Goal: Navigation & Orientation: Find specific page/section

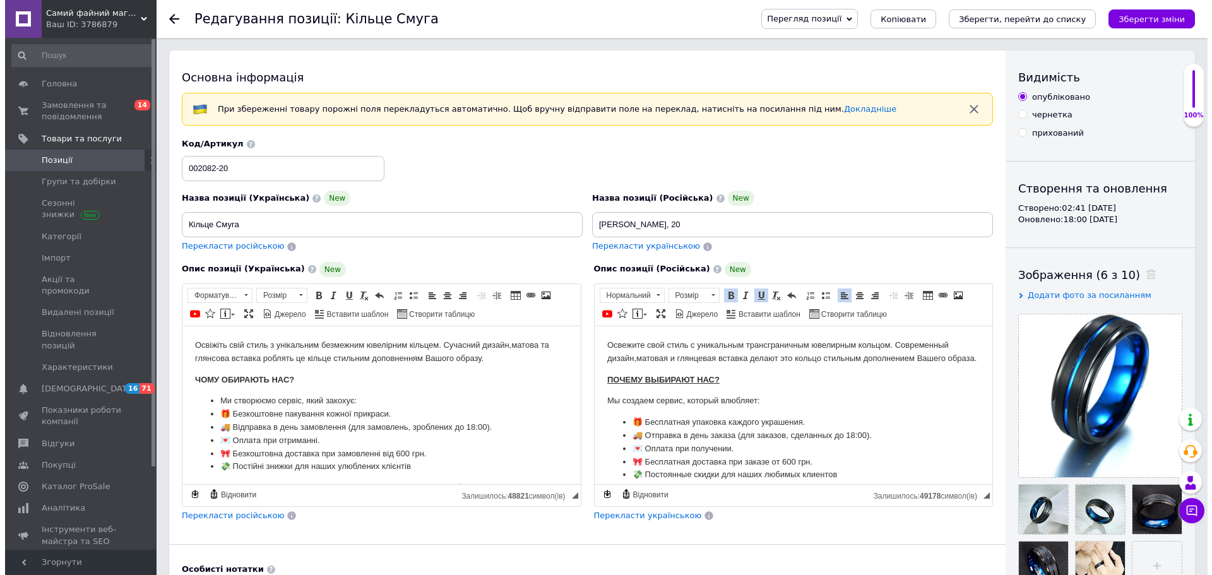
scroll to position [63, 0]
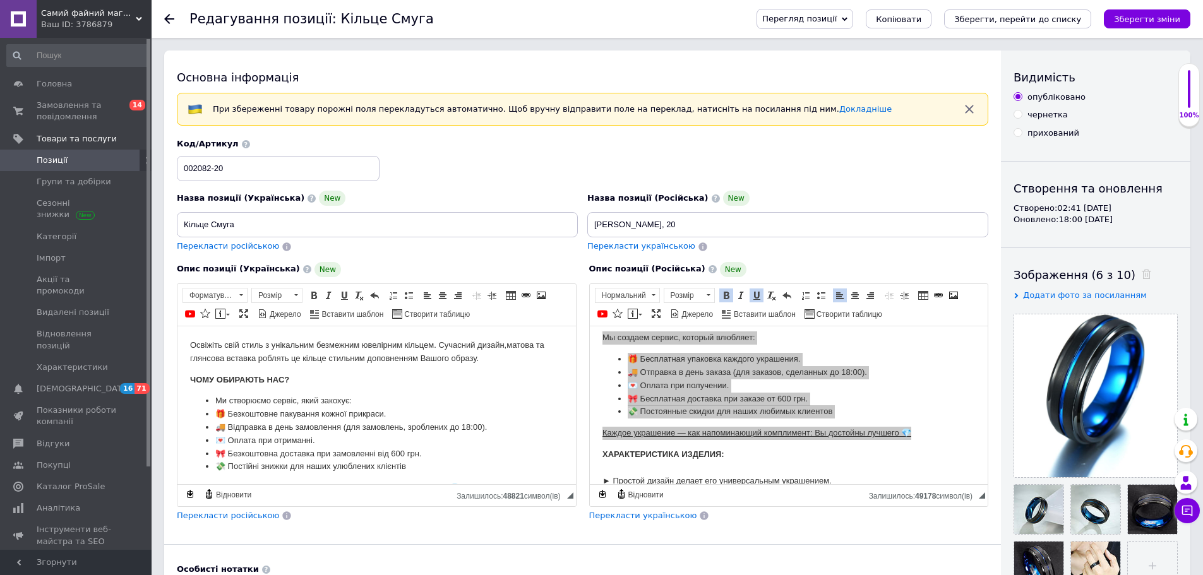
click at [73, 158] on span "Позиції" at bounding box center [77, 160] width 80 height 11
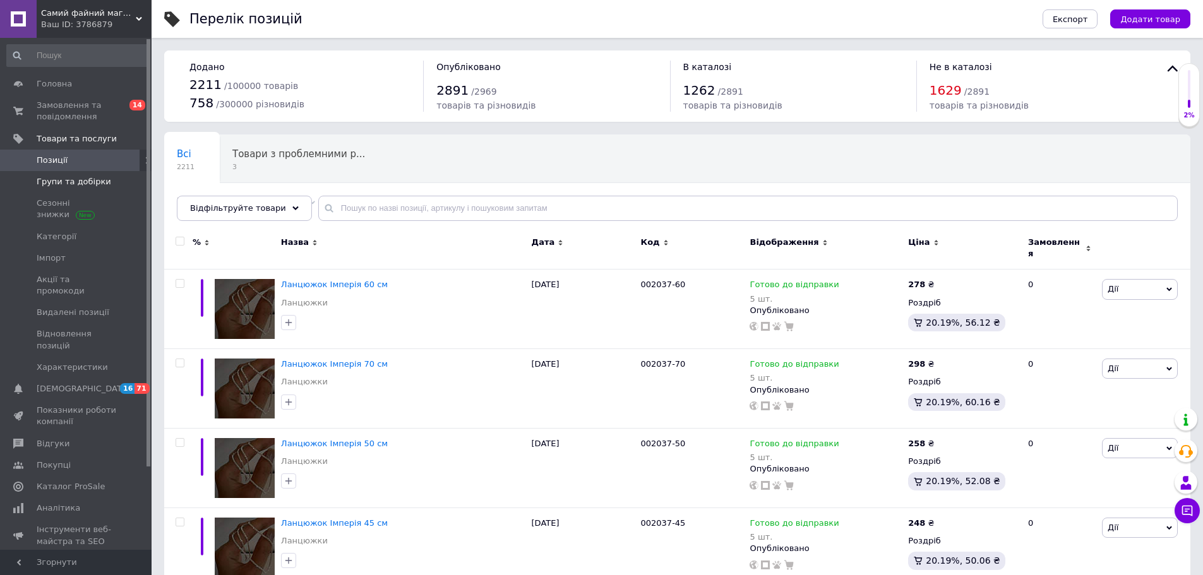
click at [54, 181] on span "Групи та добірки" at bounding box center [74, 181] width 74 height 11
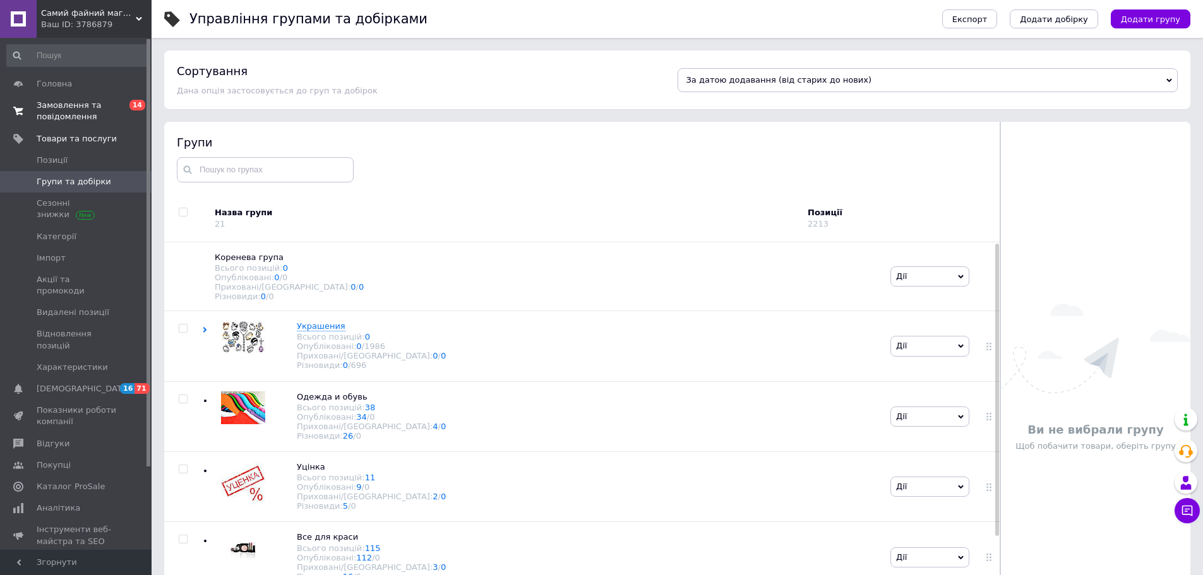
click at [83, 105] on span "Замовлення та повідомлення" at bounding box center [77, 111] width 80 height 23
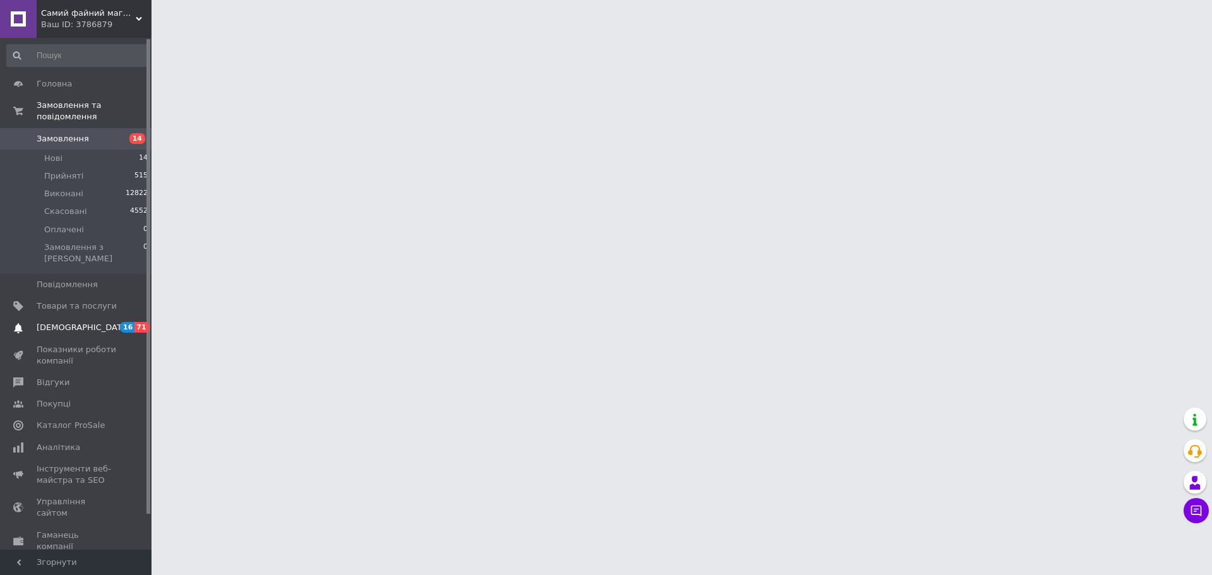
click at [73, 322] on span "[DEMOGRAPHIC_DATA]" at bounding box center [83, 327] width 93 height 11
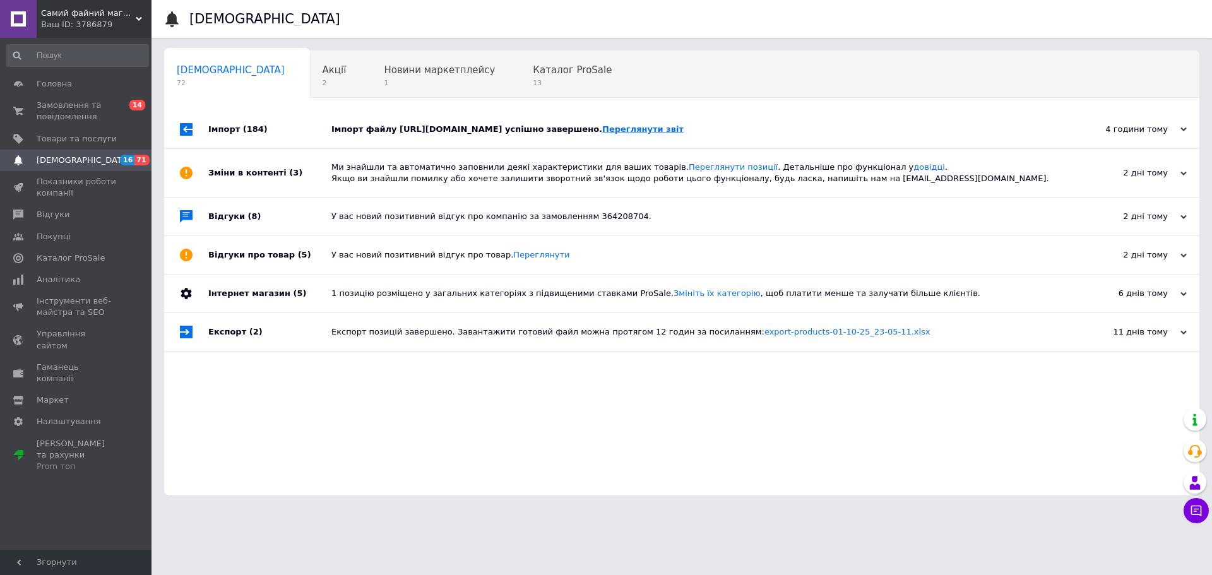
click at [602, 134] on link "Переглянути звіт" at bounding box center [642, 128] width 81 height 9
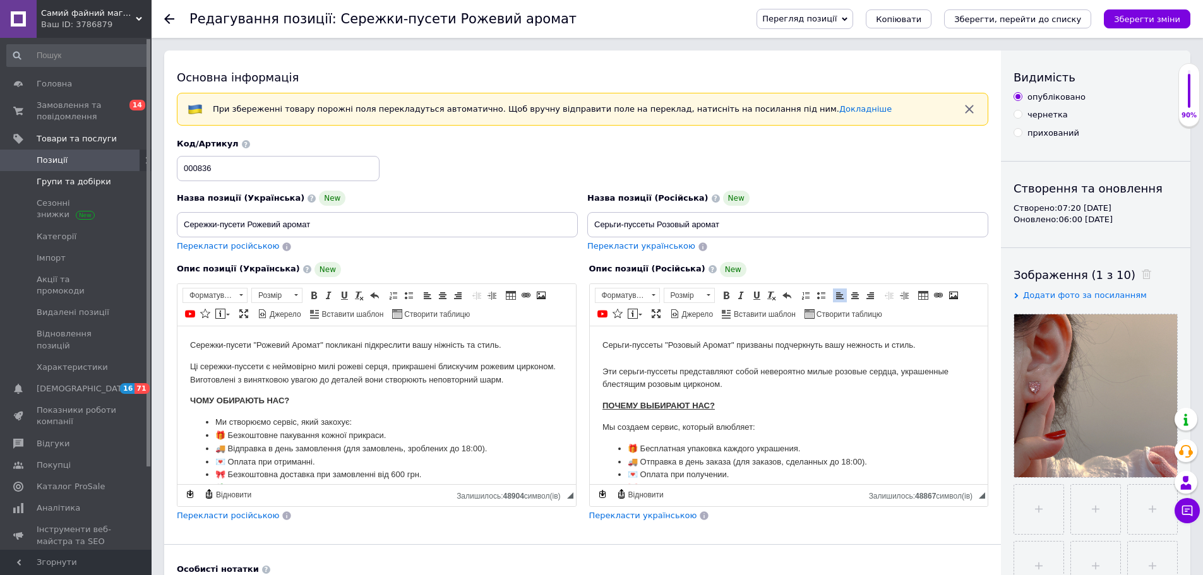
scroll to position [237, 0]
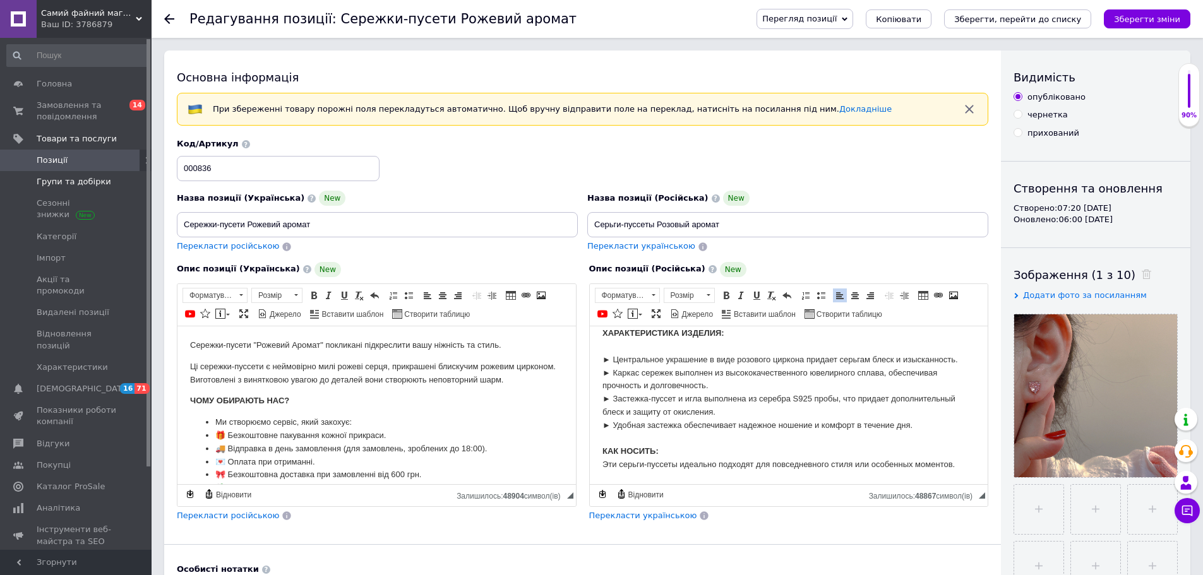
click at [59, 179] on span "Групи та добірки" at bounding box center [74, 181] width 74 height 11
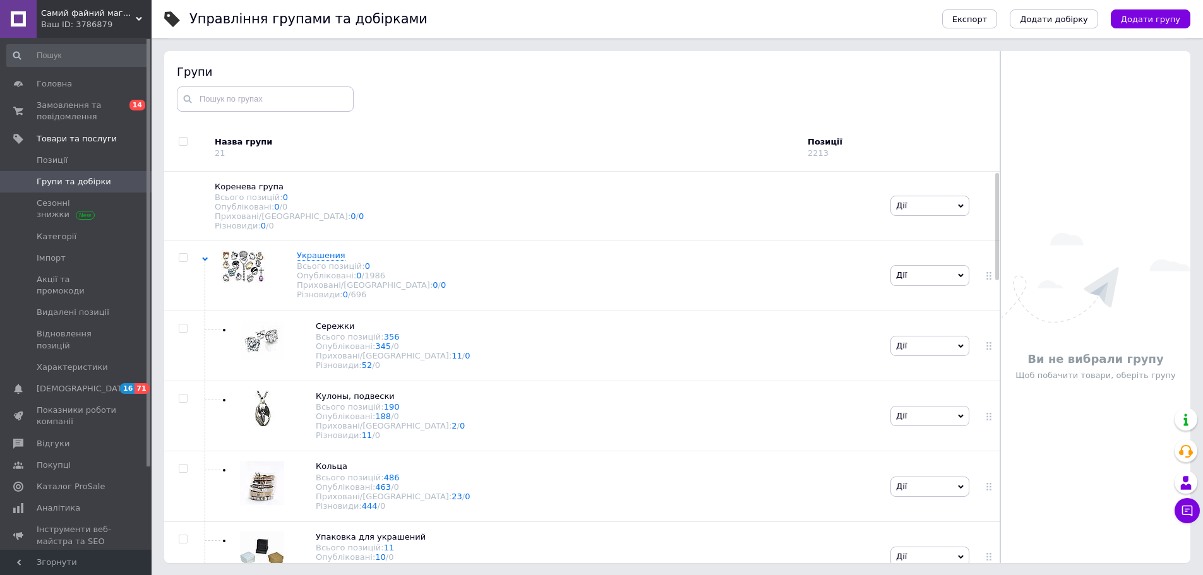
scroll to position [300, 0]
